Goal: Task Accomplishment & Management: Manage account settings

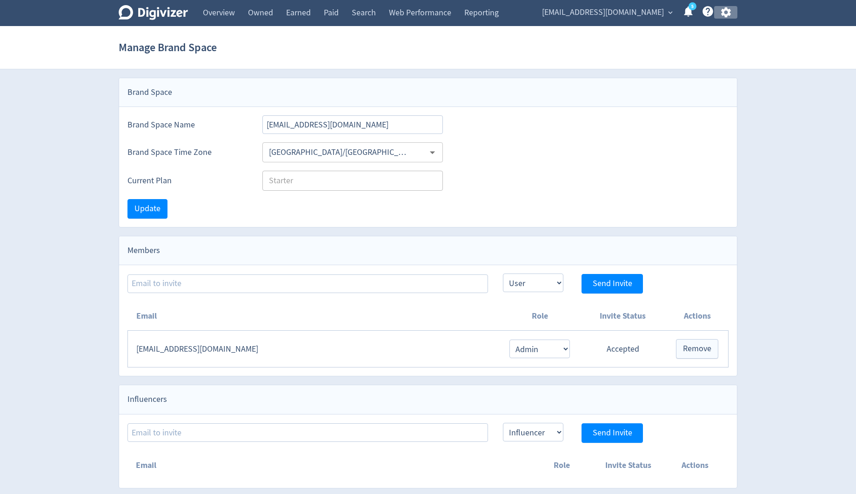
click at [723, 13] on icon "button" at bounding box center [726, 12] width 10 height 10
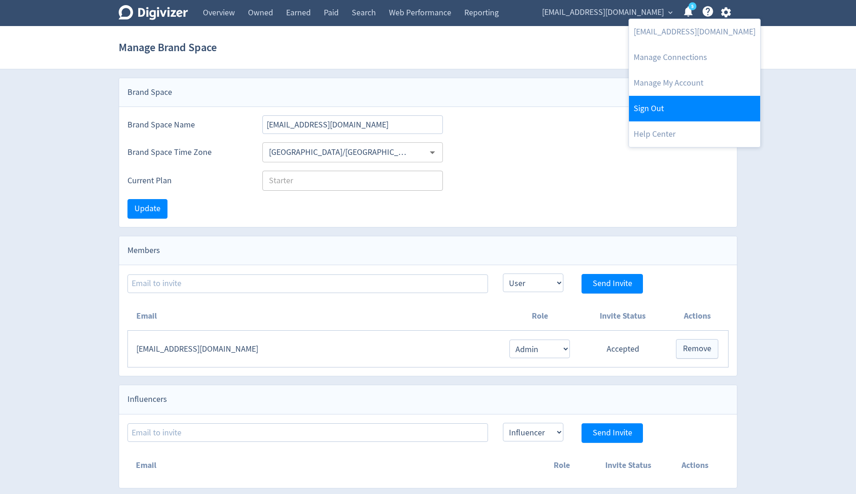
click at [675, 113] on link "Sign Out" at bounding box center [694, 109] width 131 height 26
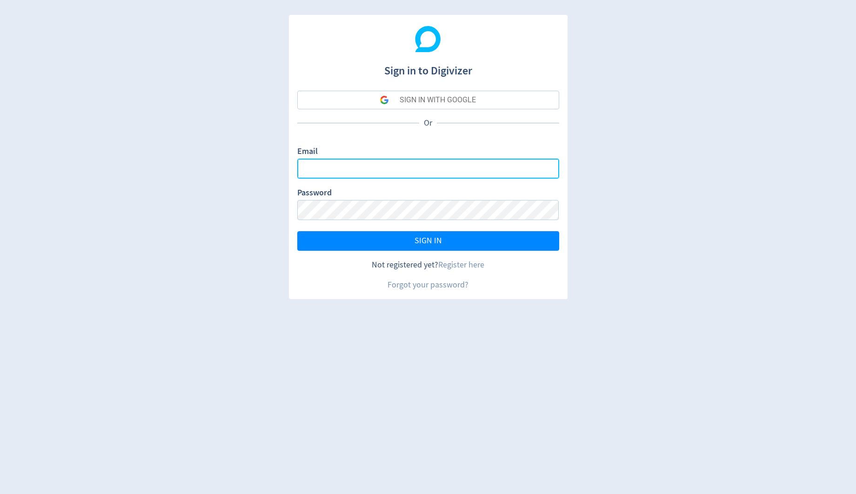
type input "sanjita.shah@digivizer.com"
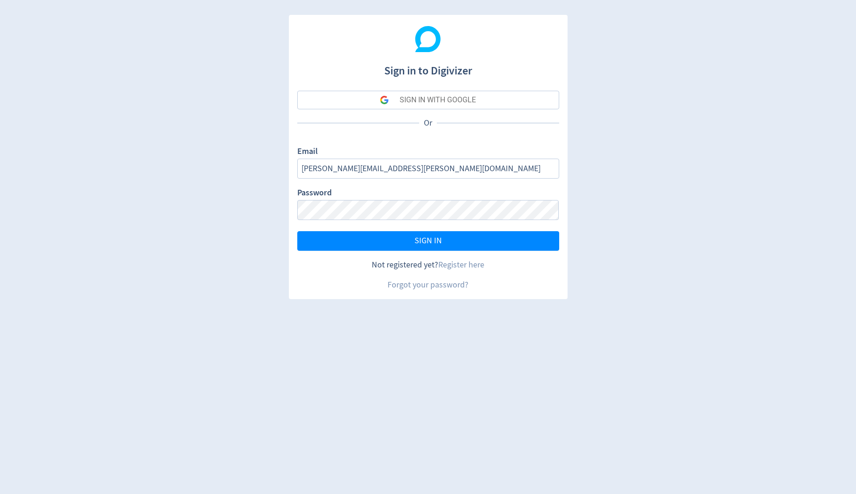
click at [509, 99] on button "SIGN IN WITH GOOGLE" at bounding box center [428, 100] width 262 height 19
